Goal: Navigation & Orientation: Find specific page/section

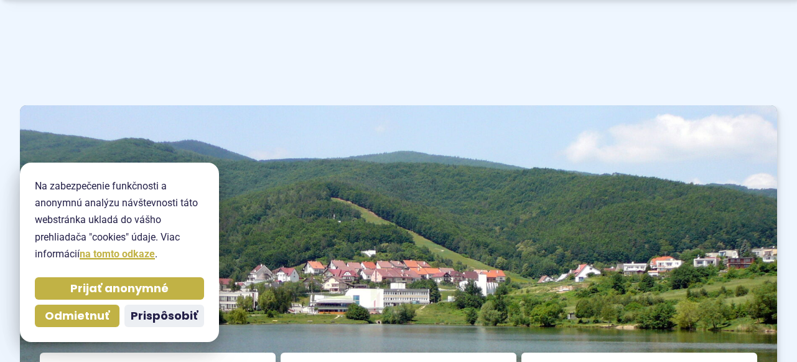
scroll to position [190, 0]
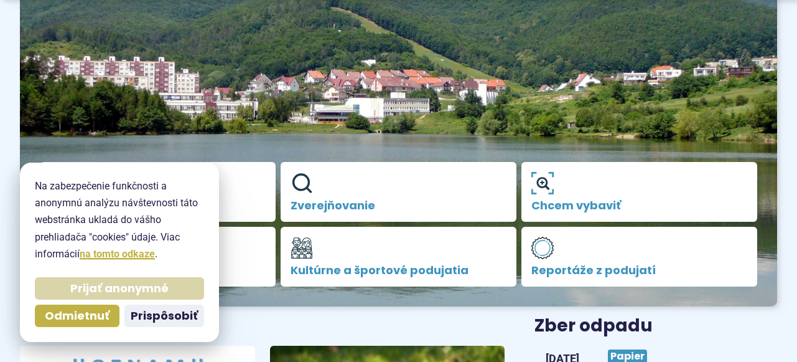
click at [82, 289] on span "Prijať anonymné" at bounding box center [119, 288] width 98 height 14
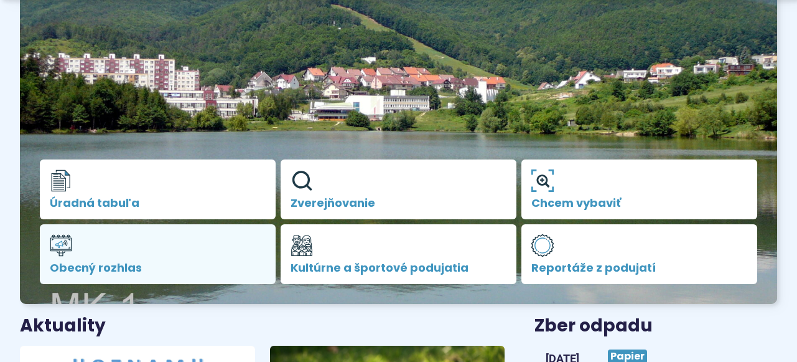
click at [102, 265] on span "Obecný rozhlas" at bounding box center [158, 267] width 216 height 12
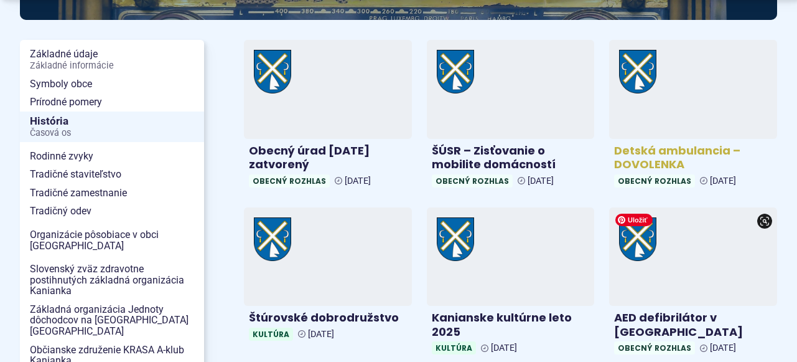
scroll to position [317, 0]
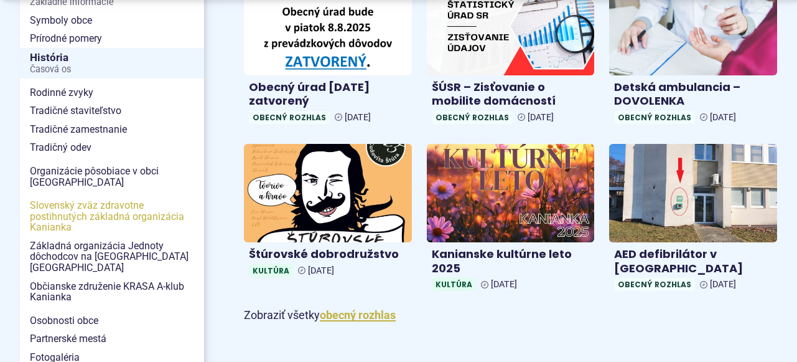
click at [101, 218] on span "Slovenský zväz zdravotne postihnutých základná organizácia Kanianka" at bounding box center [112, 216] width 164 height 40
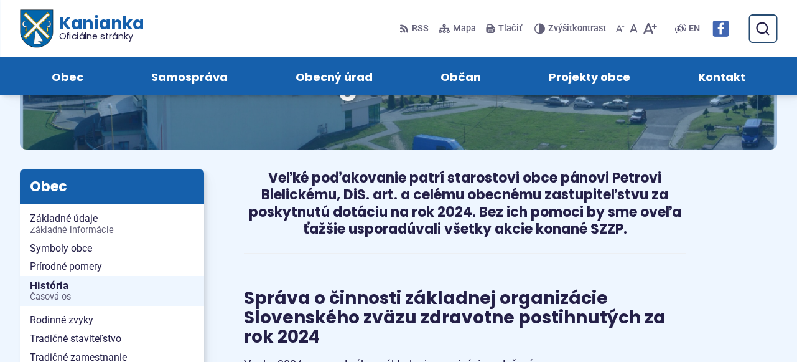
scroll to position [127, 0]
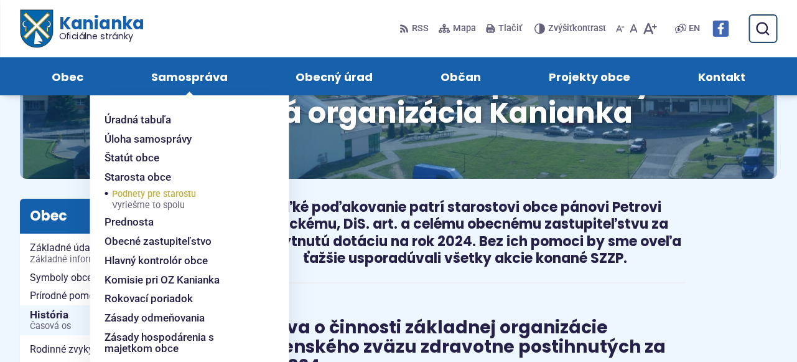
click at [165, 201] on span "Vyriešme to spolu" at bounding box center [154, 205] width 84 height 10
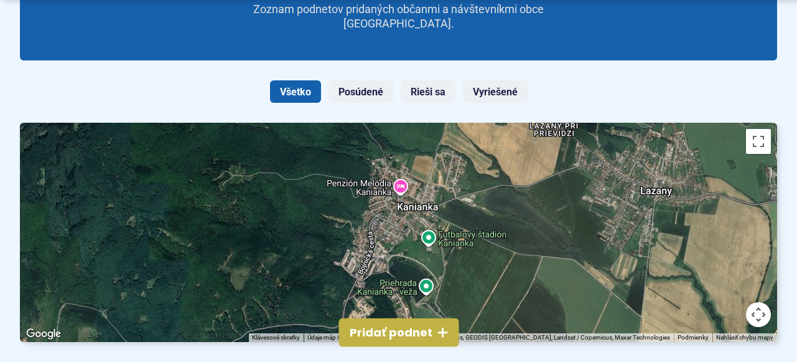
scroll to position [127, 0]
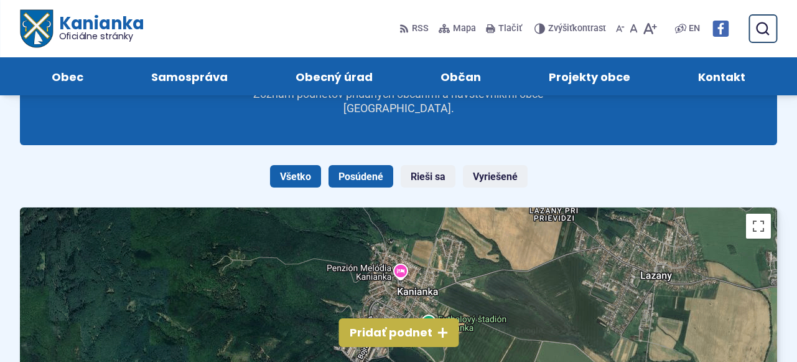
click at [351, 176] on link "Posúdené" at bounding box center [361, 176] width 65 height 22
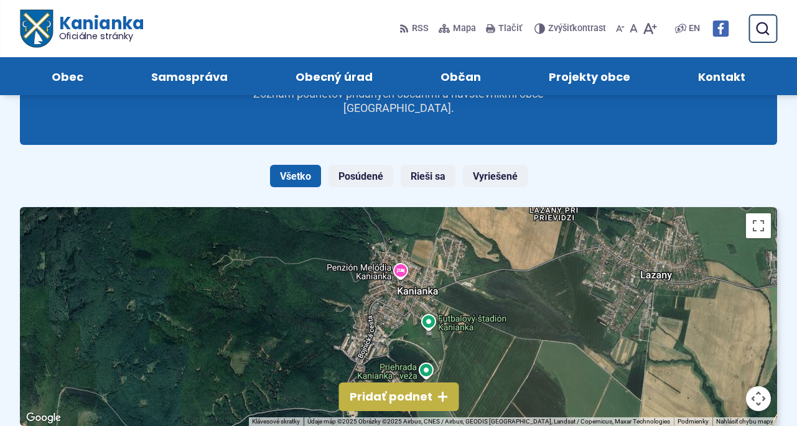
click at [718, 77] on span "Kontakt" at bounding box center [721, 76] width 47 height 38
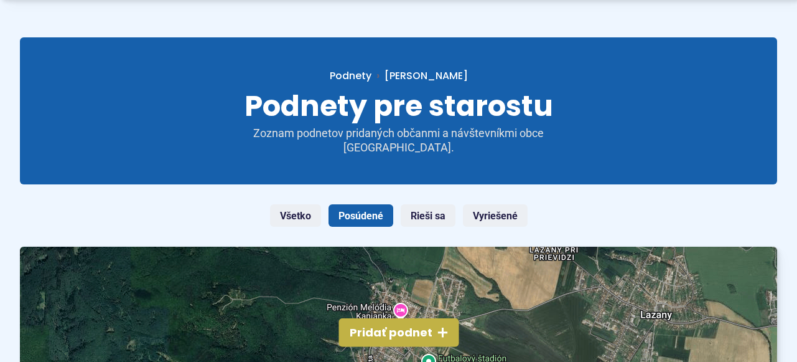
scroll to position [127, 0]
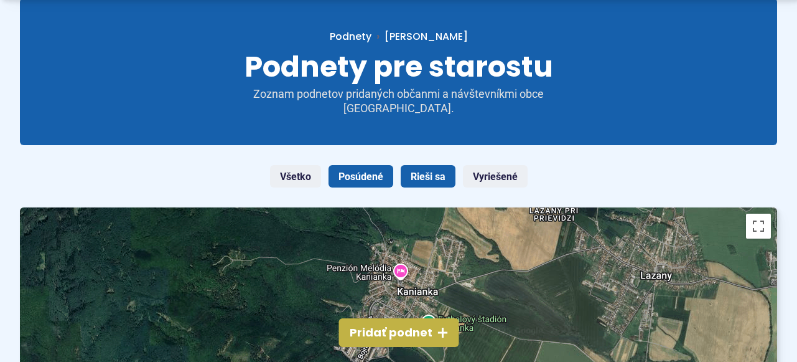
click at [433, 181] on link "Rieši sa" at bounding box center [428, 176] width 55 height 22
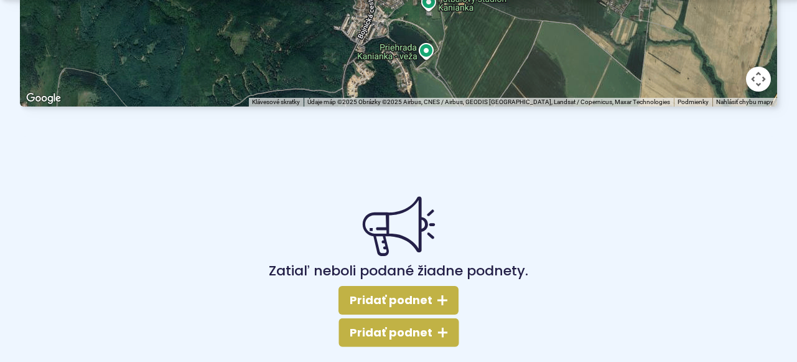
scroll to position [254, 0]
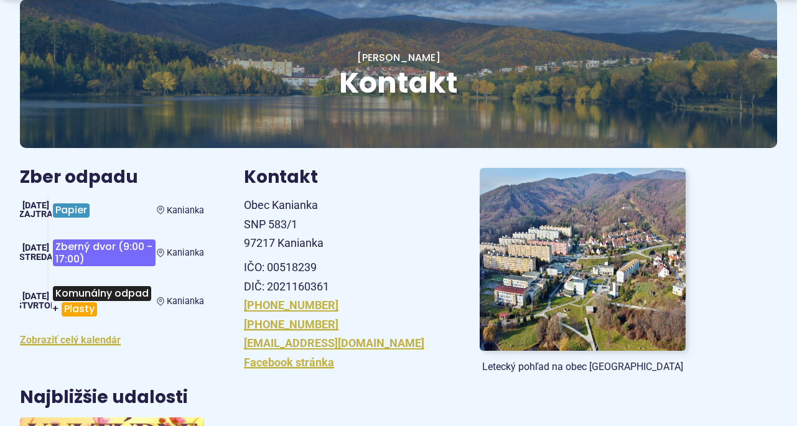
scroll to position [127, 0]
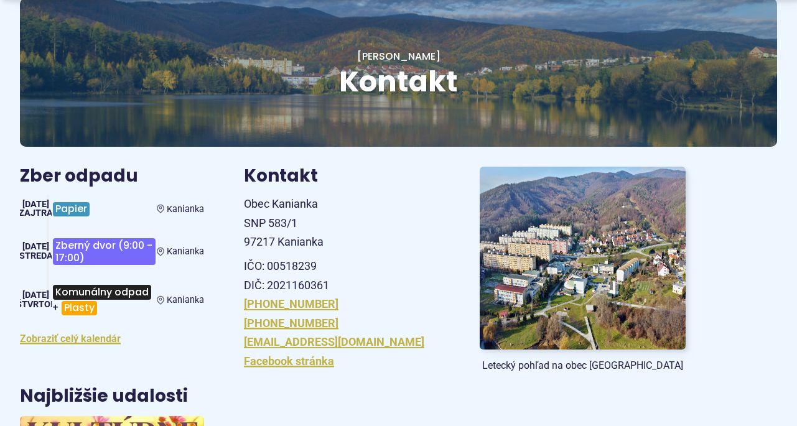
click at [77, 252] on span "Zberný dvor (9:00 - 17:00)" at bounding box center [104, 251] width 102 height 27
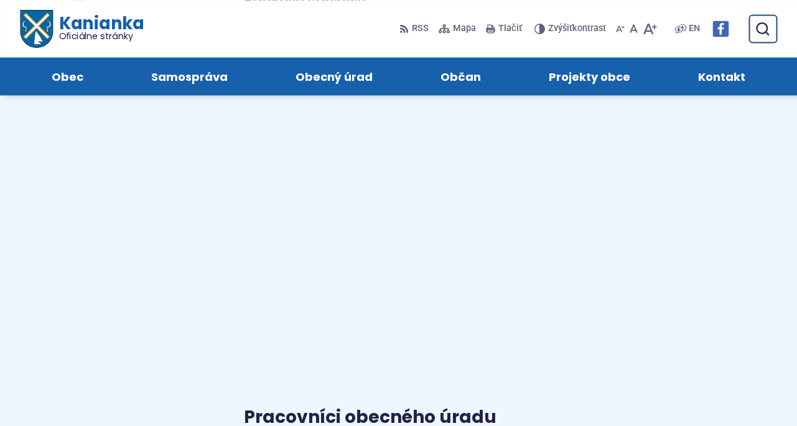
scroll to position [635, 0]
